Goal: Transaction & Acquisition: Purchase product/service

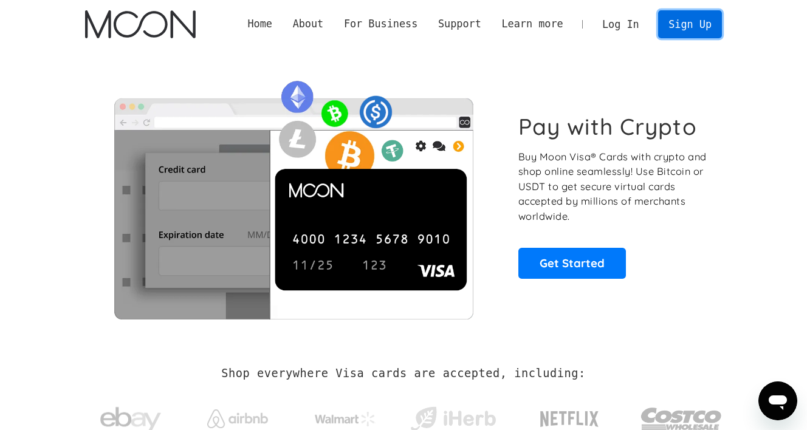
click at [685, 22] on link "Sign Up" at bounding box center [689, 23] width 63 height 27
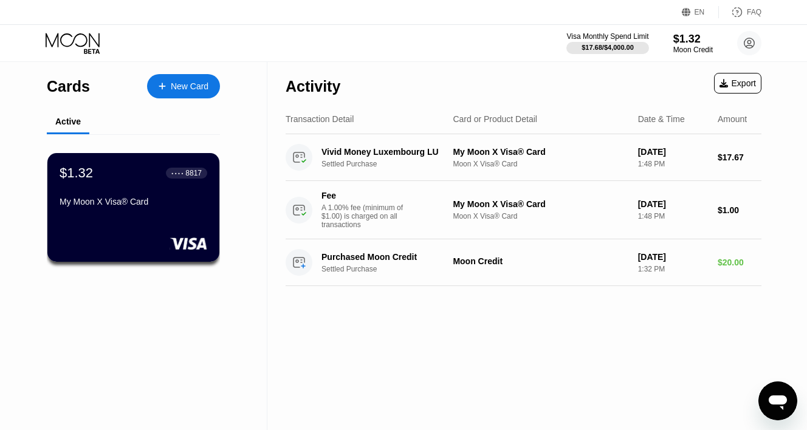
click at [651, 77] on div "Activity Export" at bounding box center [524, 83] width 476 height 43
click at [690, 39] on div "$1.32" at bounding box center [693, 38] width 41 height 13
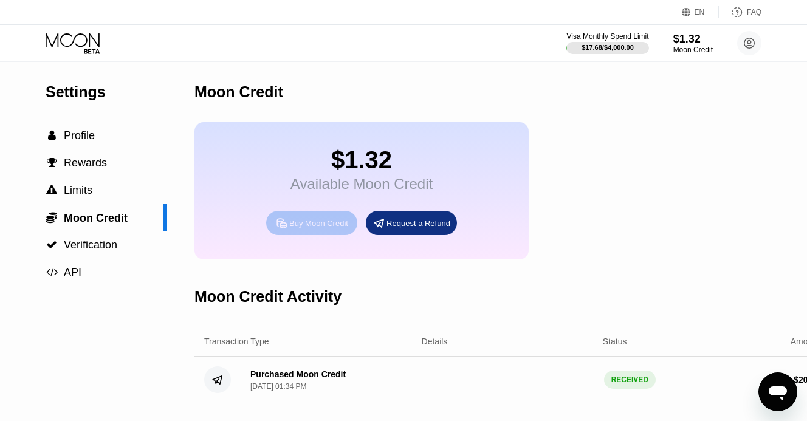
click at [309, 228] on div "Buy Moon Credit" at bounding box center [318, 223] width 59 height 10
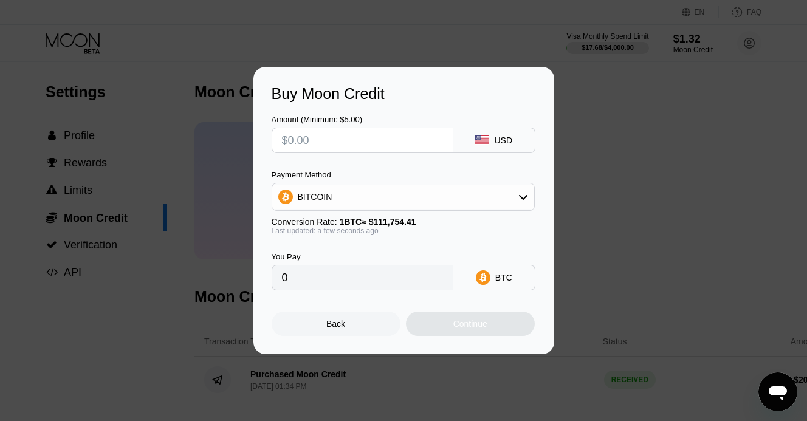
click at [358, 25] on div at bounding box center [408, 215] width 816 height 430
